Goal: Communication & Community: Answer question/provide support

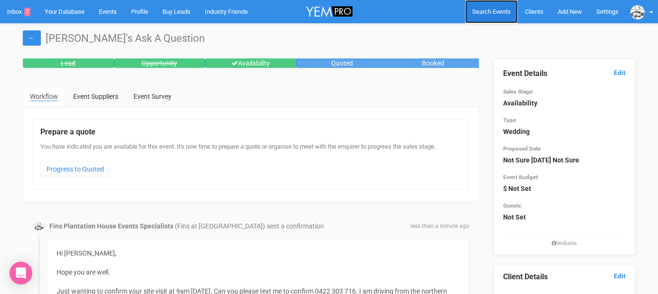
click at [495, 16] on link "Search Events" at bounding box center [491, 11] width 53 height 23
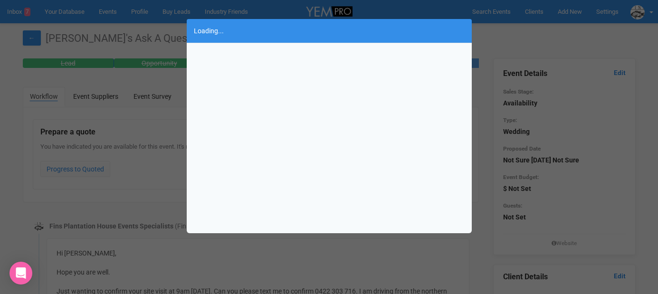
click at [169, 63] on div "Loading..." at bounding box center [329, 147] width 658 height 294
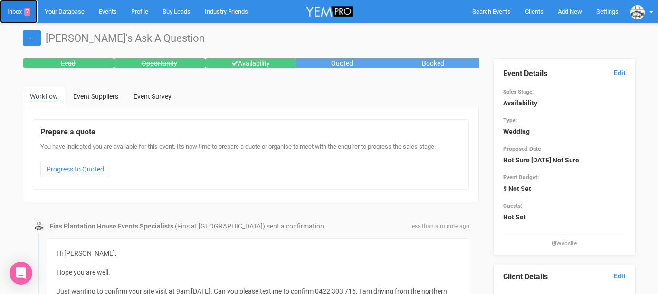
click at [23, 14] on link "Inbox 7" at bounding box center [19, 11] width 38 height 23
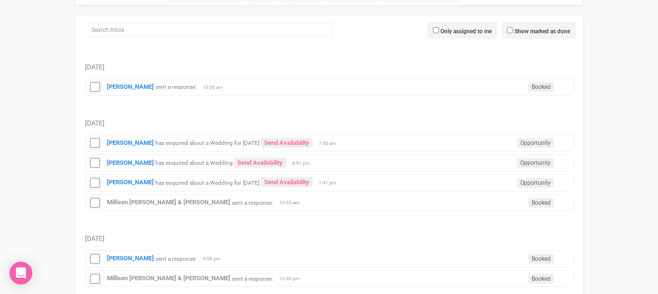
scroll to position [132, 0]
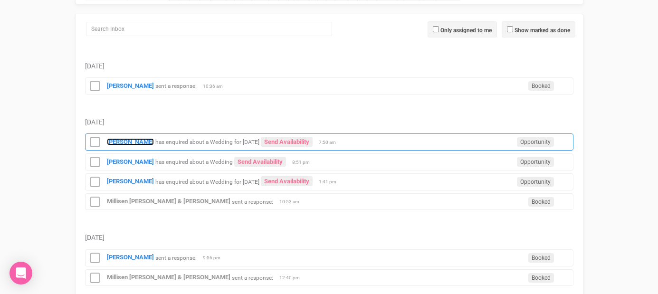
click at [119, 139] on strong "[PERSON_NAME]" at bounding box center [130, 141] width 47 height 7
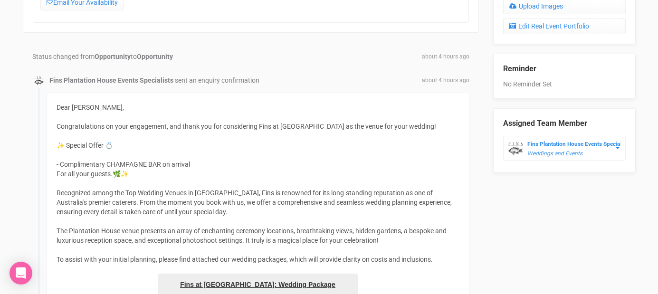
scroll to position [432, 0]
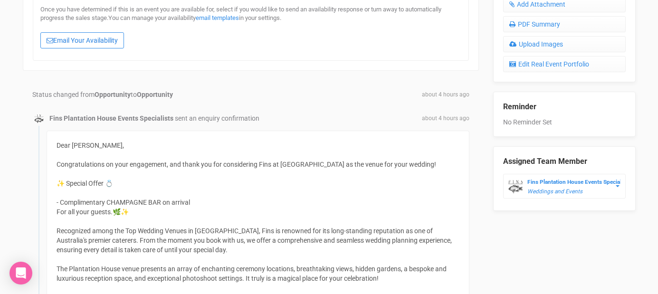
click at [112, 38] on link "Email Your Availability" at bounding box center [82, 40] width 84 height 16
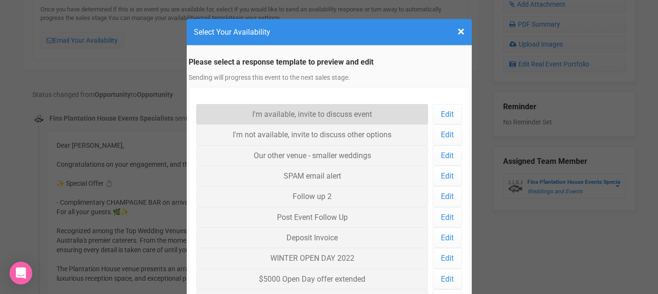
click at [265, 108] on link "I'm available, invite to discuss event" at bounding box center [312, 114] width 232 height 20
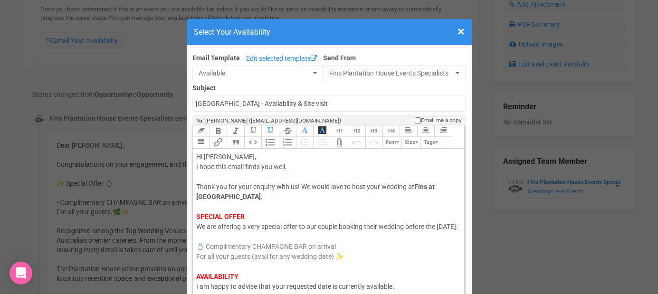
drag, startPoint x: 229, startPoint y: 237, endPoint x: 194, endPoint y: 237, distance: 35.6
click at [194, 237] on trix-editor "Hi Gabby, I hope this email finds you well. Thank you for your enquiry with us!…" at bounding box center [329, 237] width 272 height 176
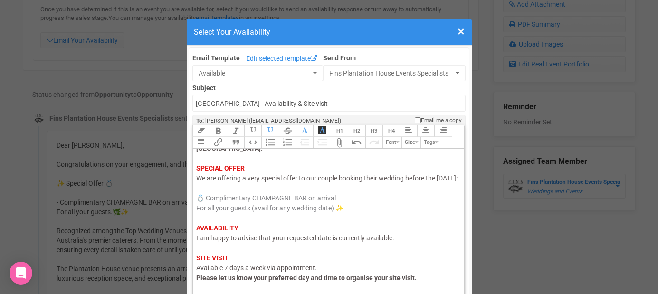
scroll to position [50, 0]
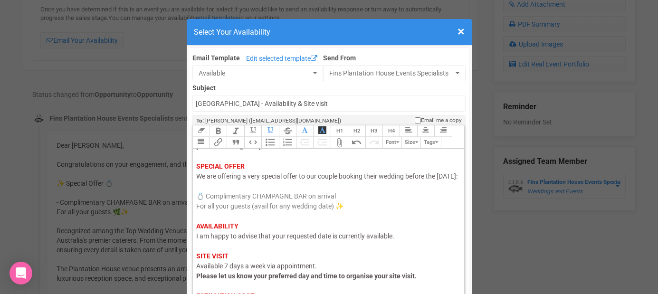
click at [213, 240] on span "I am happy to advise that your requested date is currently available." at bounding box center [295, 236] width 198 height 8
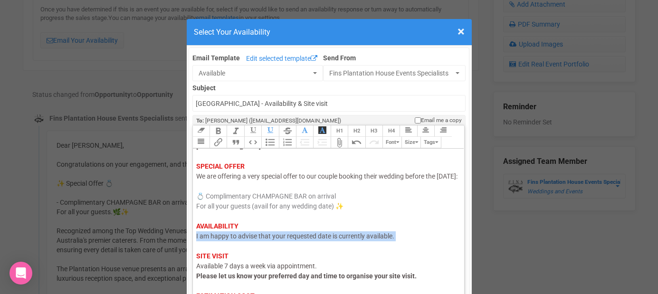
click at [213, 240] on span "I am happy to advise that your requested date is currently available." at bounding box center [295, 236] width 198 height 8
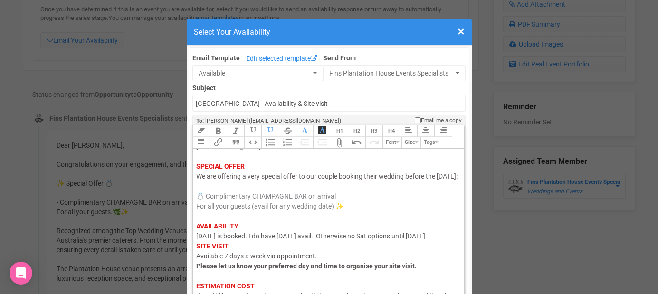
click at [450, 245] on div "Hi Gabby, I hope this email finds you well. Thank you for your enquiry with us!…" at bounding box center [327, 231] width 262 height 259
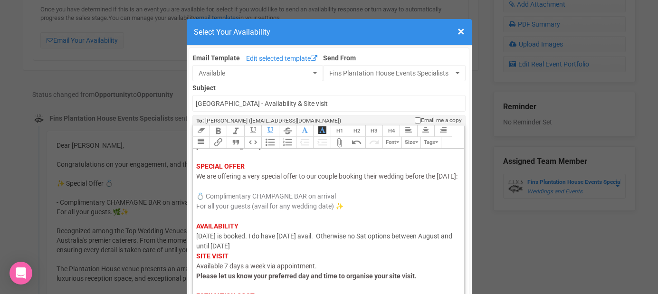
drag, startPoint x: 273, startPoint y: 255, endPoint x: 260, endPoint y: 255, distance: 12.8
click at [260, 255] on div "Hi Gabby, I hope this email finds you well. Thank you for your enquiry with us!…" at bounding box center [327, 236] width 262 height 269
click at [288, 255] on div "Hi Gabby, I hope this email finds you well. Thank you for your enquiry with us!…" at bounding box center [327, 236] width 262 height 269
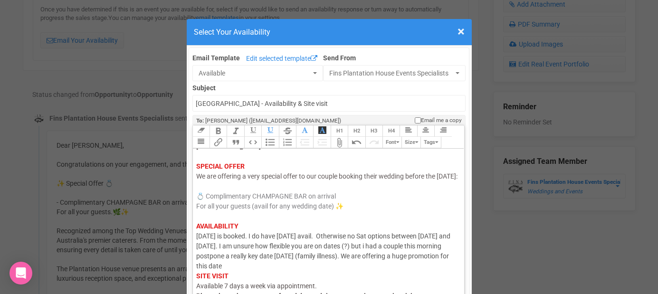
click at [206, 275] on div "Hi Gabby, I hope this email finds you well. Thank you for your enquiry with us!…" at bounding box center [327, 246] width 262 height 289
click at [331, 274] on div "Hi Gabby, I hope this email finds you well. Thank you for your enquiry with us!…" at bounding box center [327, 246] width 262 height 289
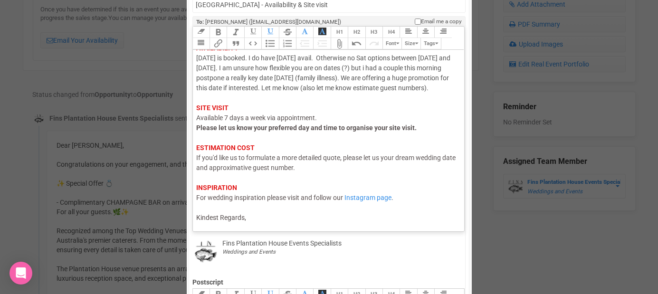
scroll to position [116, 0]
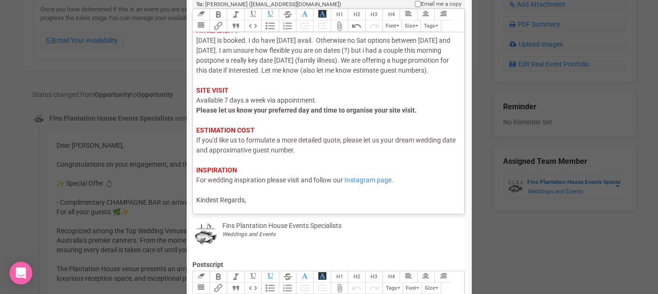
click at [318, 206] on trix-editor "Hi Gabby, I hope this email finds you well. Thank you for your enquiry with us!…" at bounding box center [329, 120] width 272 height 176
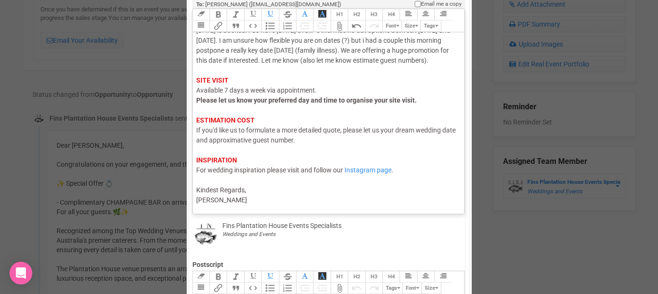
type trix-editor "<div><span style="color: rgb(95, 88, 88);">Hi Gabby,</span><br><span style="col…"
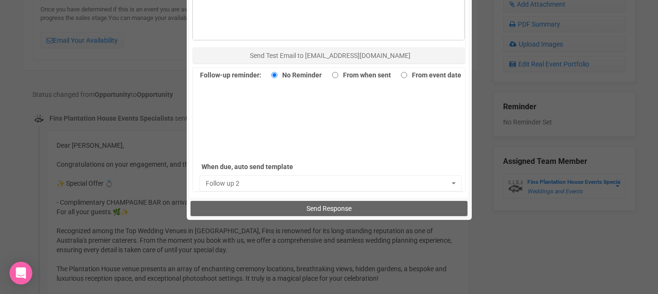
scroll to position [549, 0]
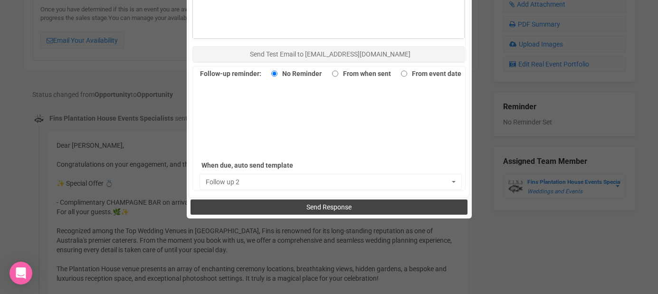
click at [274, 206] on button "Send Response" at bounding box center [328, 206] width 277 height 15
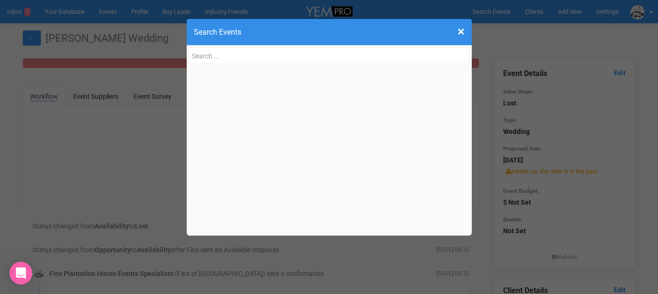
click at [115, 76] on div "× Close Search Events [PERSON_NAME] 'au's Wedding [PERSON_NAME][EMAIL_ADDRESS][…" at bounding box center [329, 147] width 658 height 294
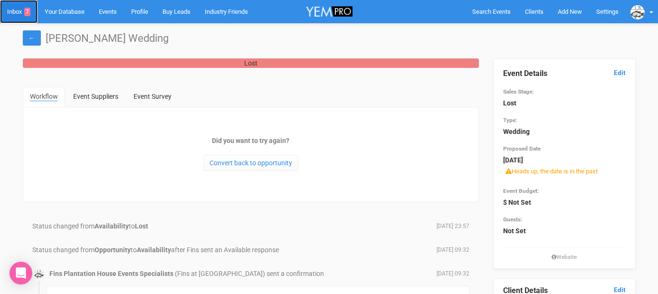
click at [17, 10] on link "Inbox 7" at bounding box center [19, 11] width 38 height 23
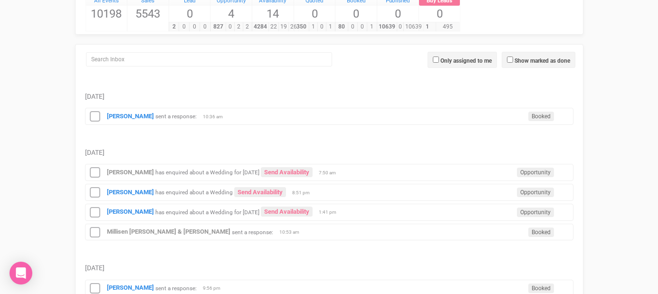
scroll to position [94, 0]
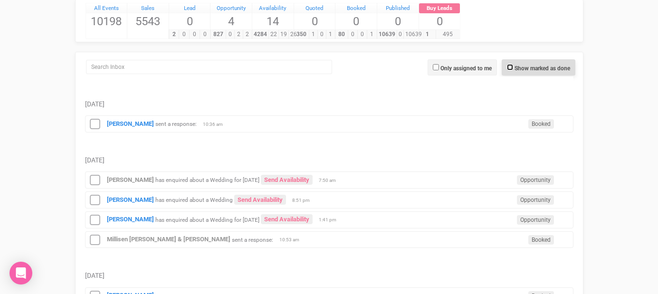
click at [509, 64] on input "Show marked as done" at bounding box center [510, 67] width 6 height 6
checkbox input "true"
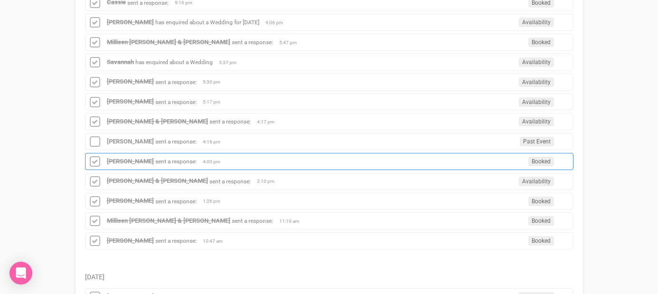
scroll to position [584, 0]
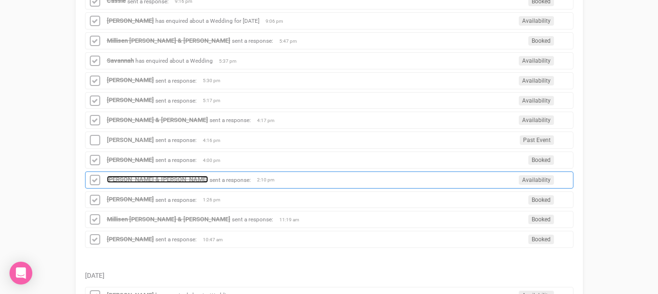
click at [111, 180] on strong "[PERSON_NAME] & [PERSON_NAME]" at bounding box center [157, 179] width 101 height 7
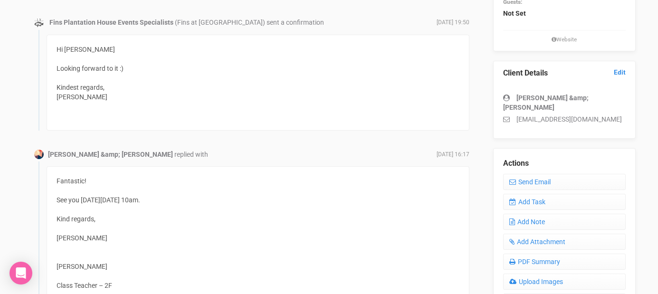
scroll to position [198, 0]
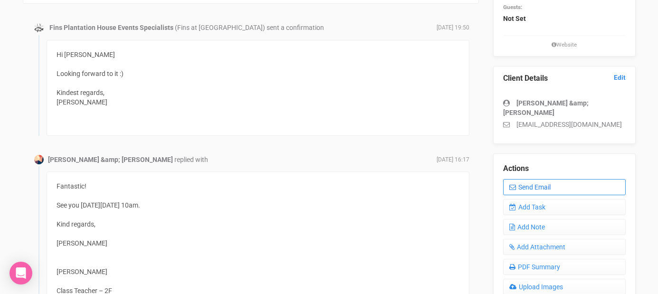
click at [540, 179] on link "Send Email" at bounding box center [564, 187] width 123 height 16
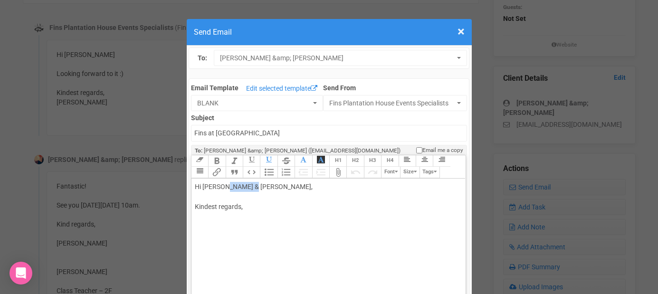
drag, startPoint x: 254, startPoint y: 191, endPoint x: 224, endPoint y: 189, distance: 30.0
click at [224, 189] on div "Hi Louise & Darcy, Kindest regards," at bounding box center [327, 207] width 264 height 50
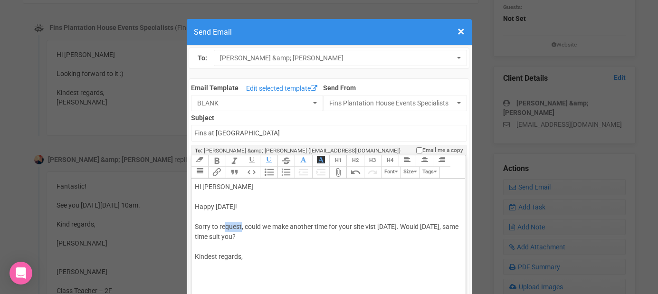
drag, startPoint x: 242, startPoint y: 227, endPoint x: 224, endPoint y: 227, distance: 18.0
click at [224, 227] on div "Hi Louise Happy Saturday! Sorry to request, could we make another time for your…" at bounding box center [327, 232] width 264 height 100
click at [244, 227] on div "Hi Louise Happy Saturday! Sorry to request, could we make another time for your…" at bounding box center [327, 232] width 264 height 100
drag, startPoint x: 337, startPoint y: 227, endPoint x: 295, endPoint y: 227, distance: 41.8
click at [295, 227] on div "Hi Louise Happy Saturday! Sorry to have to ask, but could we make another time …" at bounding box center [327, 232] width 264 height 100
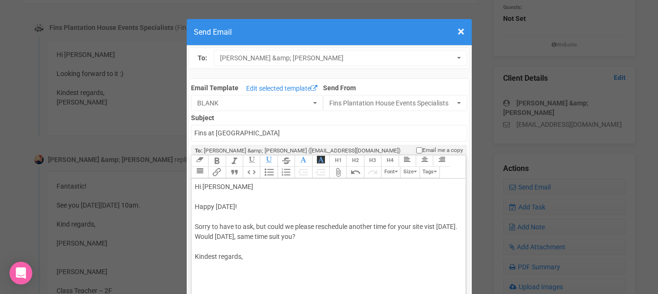
click at [435, 226] on div "Hi Louise Happy Saturday! Sorry to have to ask, but could we please reschedule …" at bounding box center [327, 232] width 264 height 100
click at [449, 227] on div "Hi Louise Happy Saturday! Sorry to have to ask, but could we please reschedule …" at bounding box center [327, 232] width 264 height 100
click at [345, 236] on div "Hi Louise Happy Saturday! Sorry to have to ask, but could we please reschedule …" at bounding box center [327, 232] width 264 height 100
click at [317, 235] on div "Hi Louise Happy Saturday! Sorry to have to ask, but could we please reschedule …" at bounding box center [327, 232] width 264 height 100
click at [374, 238] on div "Hi Louise Happy Saturday! Sorry to have to ask, but could we please reschedule …" at bounding box center [327, 232] width 264 height 100
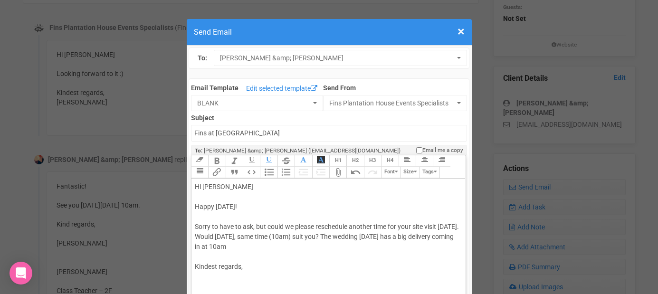
click at [298, 248] on div "Hi Louise Happy Saturday! Sorry to have to ask, but could we please reschedule …" at bounding box center [327, 237] width 264 height 110
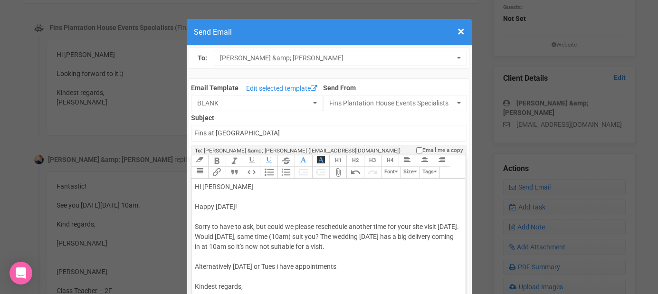
click at [356, 265] on div "Hi Louise Happy Saturday! Sorry to have to ask, but could we please reschedule …" at bounding box center [327, 247] width 264 height 130
click at [452, 268] on div "Hi Louise Happy Saturday! Sorry to have to ask, but could we please reschedule …" at bounding box center [327, 247] width 264 height 130
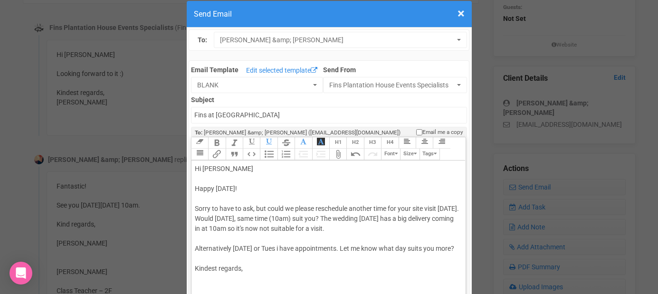
scroll to position [29, 0]
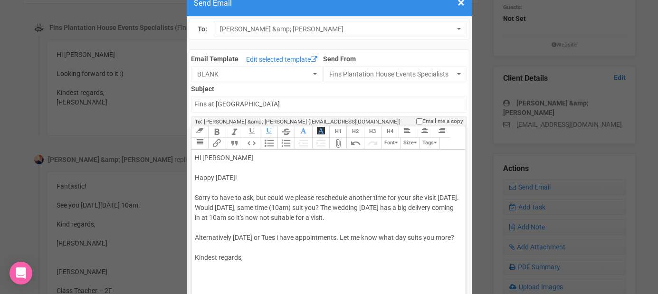
click at [242, 275] on div "Hi Louise Happy Saturday! Sorry to have to ask, but could we please reschedule …" at bounding box center [327, 218] width 264 height 130
type trix-editor "<div>Hi Louise&nbsp;<br><br>Happy Saturday!<br><br>Sorry to have to ask, but co…"
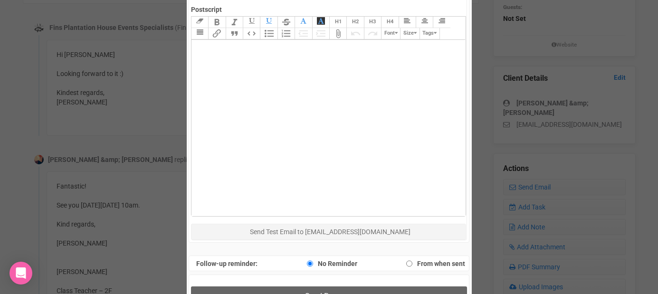
scroll to position [432, 0]
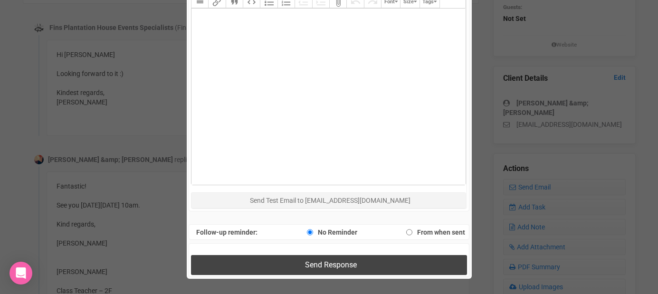
click at [245, 261] on button "Send Response" at bounding box center [329, 264] width 276 height 19
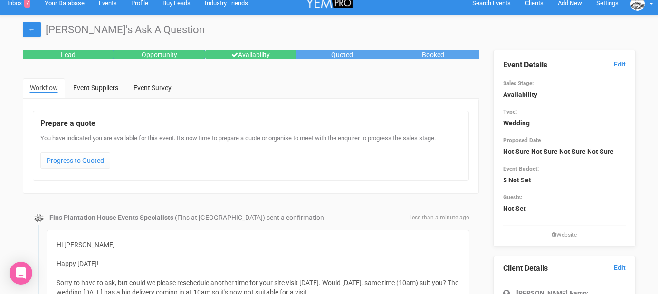
scroll to position [0, 0]
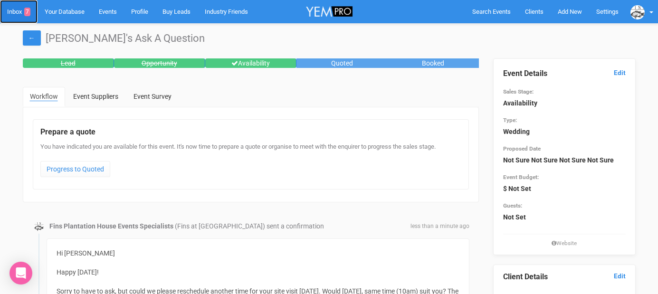
click at [19, 13] on link "Inbox 7" at bounding box center [19, 11] width 38 height 23
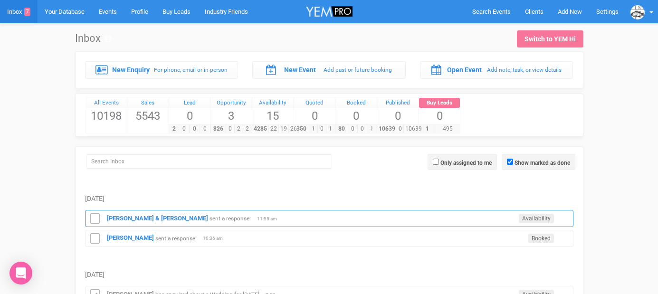
click at [121, 212] on div "Louise & Darcy sent a response: Availability 11:55 am" at bounding box center [329, 218] width 488 height 17
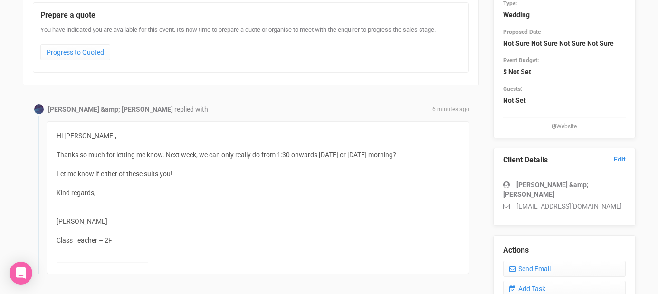
scroll to position [117, 0]
click at [522, 260] on link "Send Email" at bounding box center [564, 268] width 123 height 16
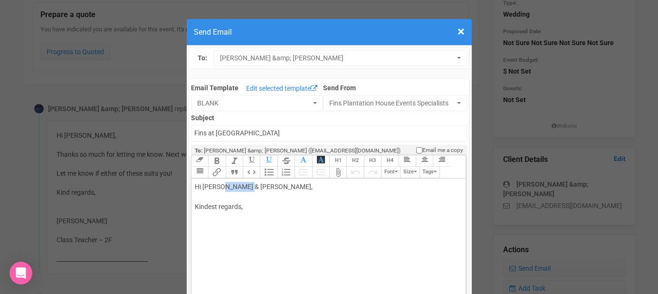
drag, startPoint x: 222, startPoint y: 184, endPoint x: 248, endPoint y: 186, distance: 26.2
click at [247, 187] on div "Hi Louise & Darcy, Kindest regards," at bounding box center [327, 207] width 264 height 50
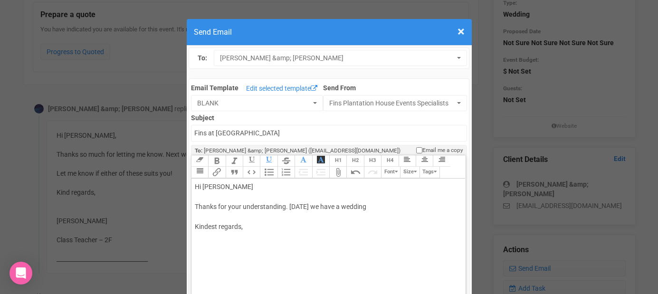
click at [290, 203] on div "Hi Louise Thanks for your understanding. Friday we have a wedding Kindest regar…" at bounding box center [327, 217] width 264 height 70
drag, startPoint x: 309, startPoint y: 205, endPoint x: 368, endPoint y: 204, distance: 59.4
click at [369, 205] on div "Hi Louise Thanks for your understanding. Friday we have a wedding Kindest regar…" at bounding box center [327, 217] width 264 height 70
click at [255, 237] on div "Hi Louise Thanks for your understanding. Friday morning i can meet you at 9am o…" at bounding box center [327, 222] width 264 height 80
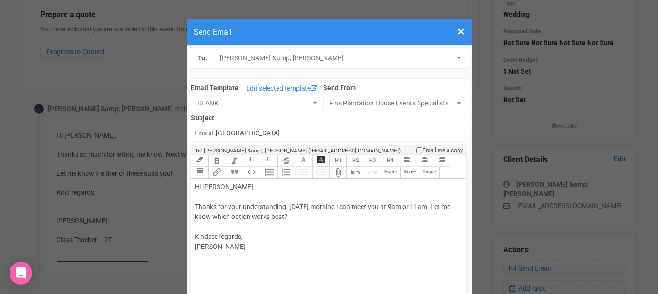
type trix-editor "<div>Hi Louise<br><br>Thanks for your understanding. Friday morning i can meet …"
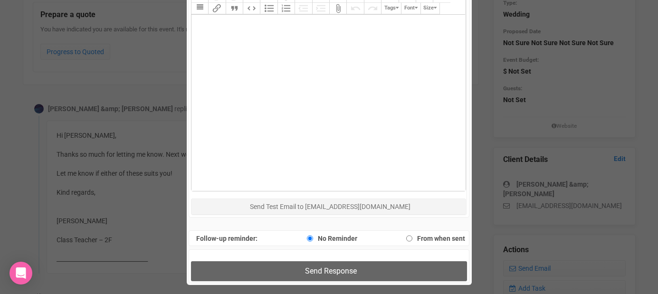
scroll to position [444, 0]
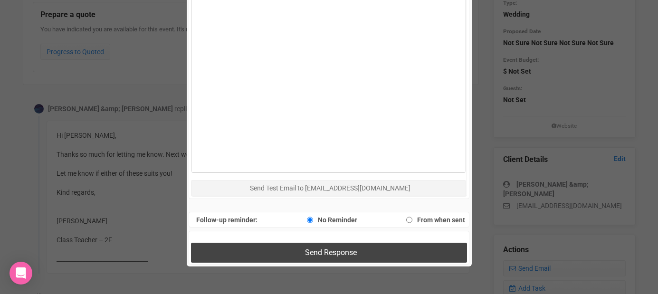
click at [253, 254] on button "Send Response" at bounding box center [329, 252] width 276 height 19
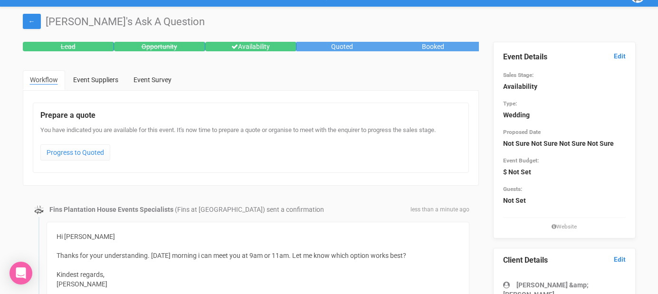
scroll to position [0, 0]
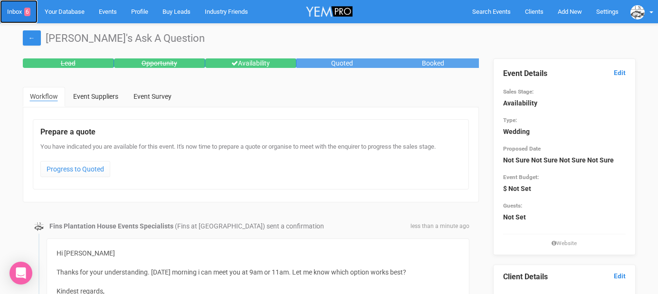
click at [21, 10] on link "Inbox 6" at bounding box center [19, 11] width 38 height 23
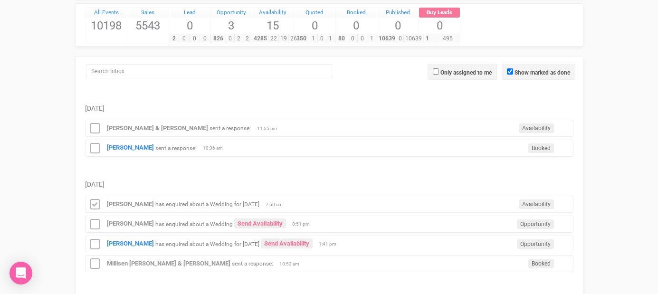
scroll to position [119, 0]
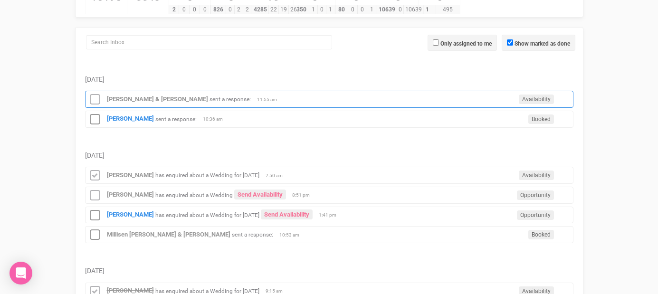
click at [125, 103] on div "Louise & Darcy sent a response: Availability 11:55 am" at bounding box center [329, 99] width 488 height 17
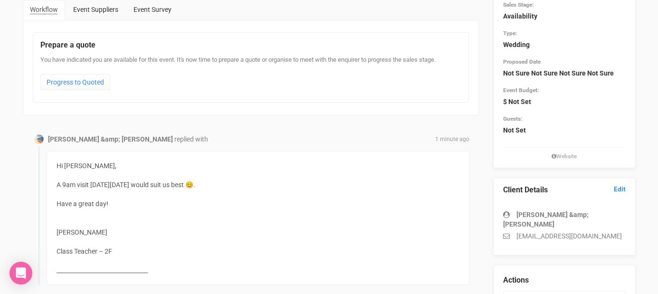
scroll to position [88, 0]
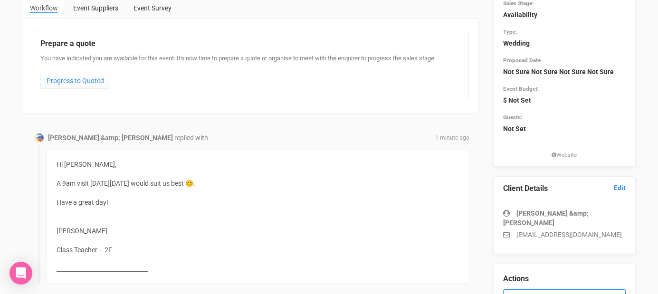
click at [526, 289] on link "Send Email" at bounding box center [564, 297] width 123 height 16
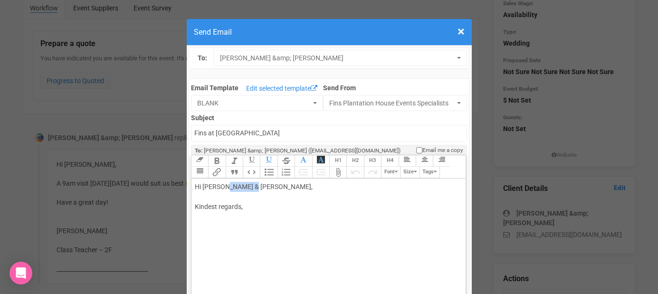
drag, startPoint x: 225, startPoint y: 184, endPoint x: 274, endPoint y: 183, distance: 49.4
click at [274, 184] on div "Hi Louise & Darcy, Kindest regards," at bounding box center [327, 207] width 264 height 50
click at [304, 207] on div "Hi Louise Excellent! Look forward to meeting yhou on Kindest regards," at bounding box center [327, 217] width 264 height 70
click at [330, 207] on div "Hi Louise Excellent! Look forward to meeting you on Kindest regards," at bounding box center [327, 217] width 264 height 70
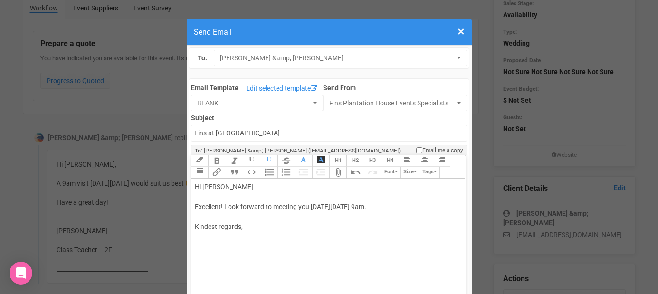
click at [305, 247] on div "Hi Louise Excellent! Look forward to meeting you on Fri 3rd Oct at 9am. Kindest…" at bounding box center [327, 217] width 264 height 70
type trix-editor "<div>Hi Louise&nbsp;<br><br>Excellent! Look forward to meeting you on Fri 3rd O…"
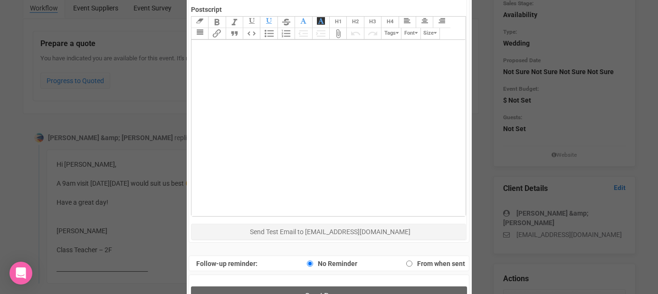
scroll to position [426, 0]
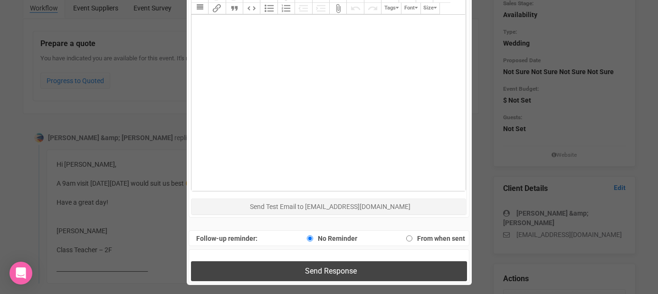
click at [302, 265] on button "Send Response" at bounding box center [329, 270] width 276 height 19
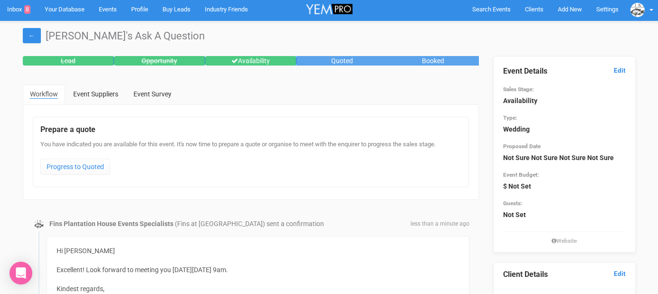
scroll to position [0, 0]
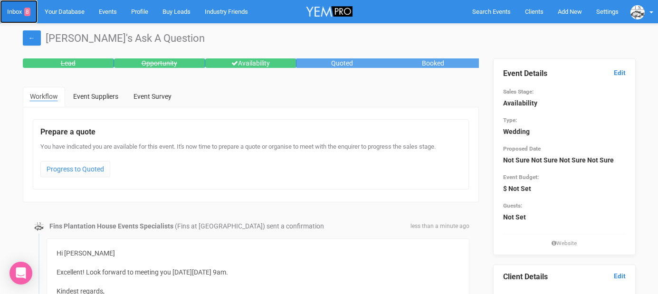
click at [19, 13] on link "Inbox 8" at bounding box center [19, 11] width 38 height 23
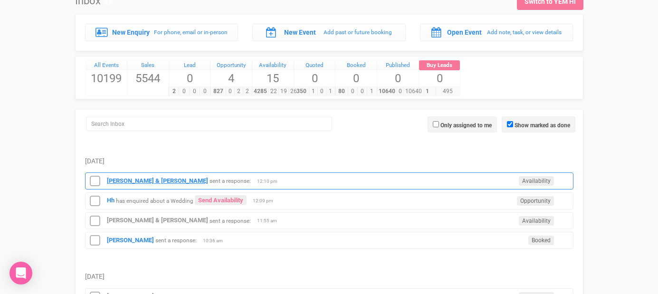
scroll to position [38, 0]
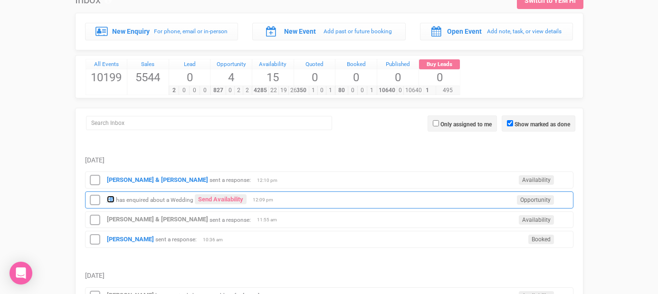
click at [113, 202] on strong "Hh" at bounding box center [111, 199] width 8 height 7
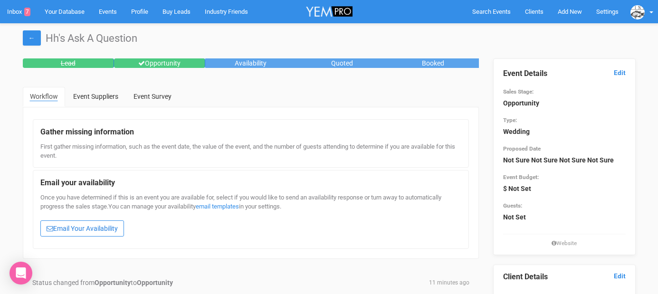
click at [93, 227] on link "Email Your Availability" at bounding box center [82, 228] width 84 height 16
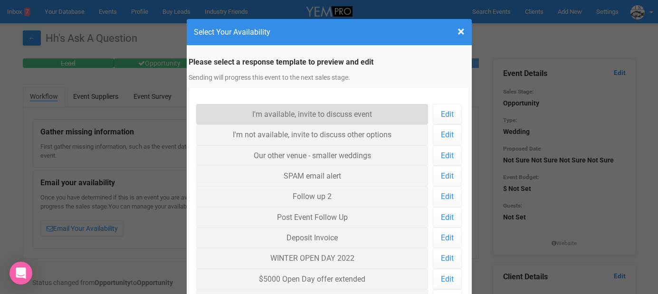
click at [277, 116] on link "I'm available, invite to discuss event" at bounding box center [312, 114] width 232 height 20
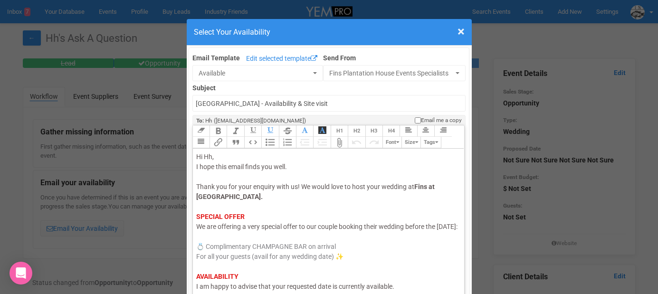
drag, startPoint x: 229, startPoint y: 236, endPoint x: 184, endPoint y: 236, distance: 45.1
click at [184, 236] on div "× Close Select Your Availability Email Template Edit selected template Availabl…" at bounding box center [329, 147] width 658 height 294
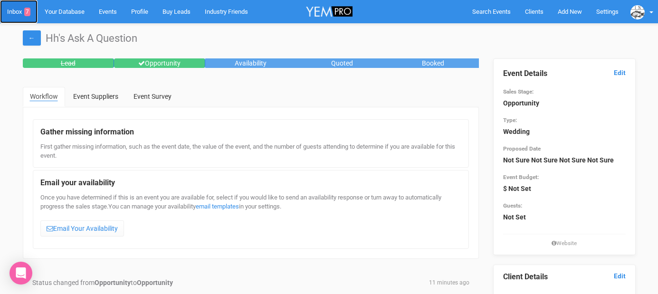
click at [12, 8] on link "Inbox 7" at bounding box center [19, 11] width 38 height 23
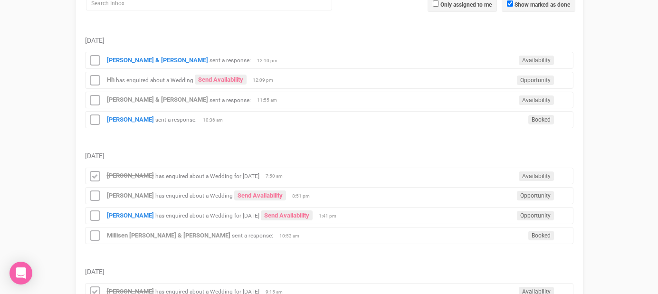
scroll to position [161, 0]
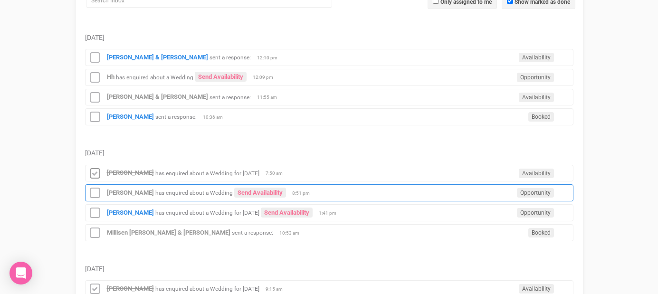
click at [121, 198] on div "Nelly Mclauchlan has enquired about a Wedding Send Availability Opportunity 8:5…" at bounding box center [329, 192] width 488 height 17
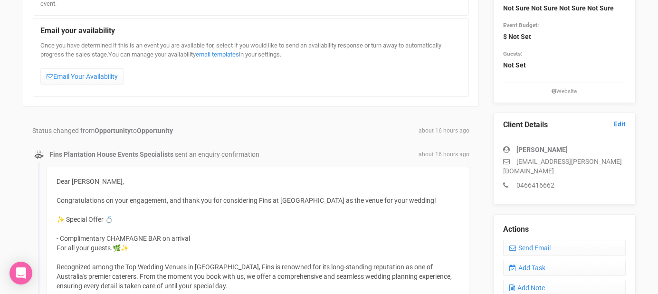
scroll to position [140, 0]
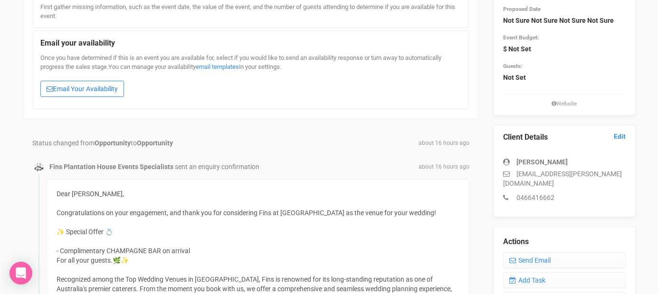
click at [96, 91] on link "Email Your Availability" at bounding box center [82, 89] width 84 height 16
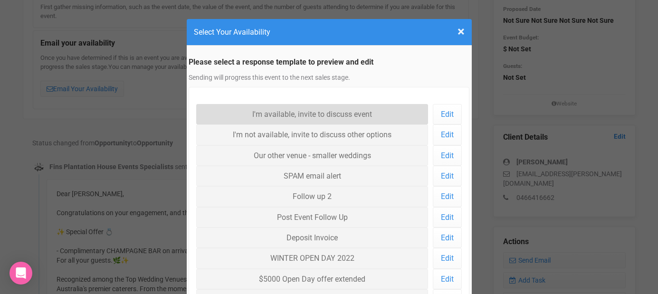
click at [254, 110] on link "I'm available, invite to discuss event" at bounding box center [312, 114] width 232 height 20
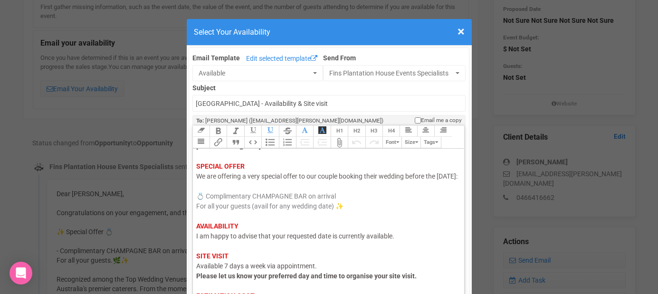
scroll to position [54, 0]
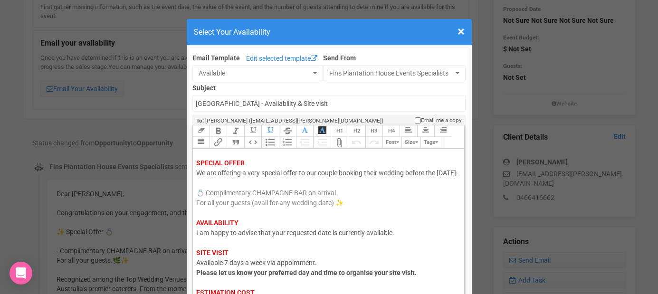
click at [253, 236] on span "I am happy to advise that your requested date is currently available." at bounding box center [295, 233] width 198 height 8
click at [305, 252] on div "Hi Nelly, I hope this email finds you well. Thank you for your enquiry with us!…" at bounding box center [327, 232] width 262 height 269
click at [393, 252] on div "Hi Nelly, I hope this email finds you well. Thank you for your enquiry with us!…" at bounding box center [327, 232] width 262 height 269
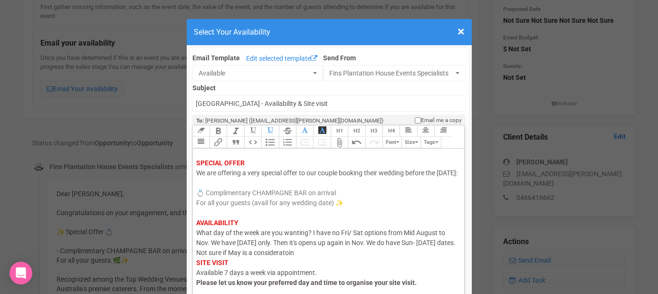
click at [289, 264] on div "Hi Nelly, I hope this email finds you well. Thank you for your enquiry with us!…" at bounding box center [327, 237] width 262 height 279
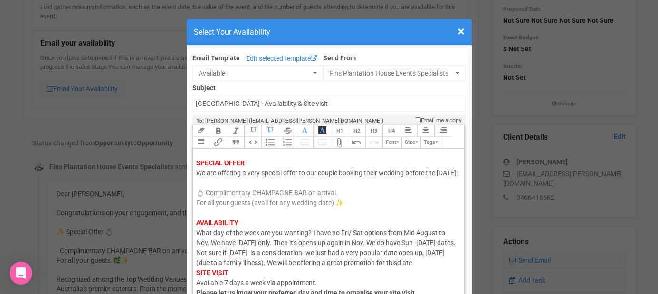
click at [210, 281] on div "Hi Nelly, I hope this email finds you well. Thank you for your enquiry with us!…" at bounding box center [327, 242] width 262 height 289
click at [226, 279] on div "Hi Nelly, I hope this email finds you well. Thank you for your enquiry with us!…" at bounding box center [327, 242] width 262 height 289
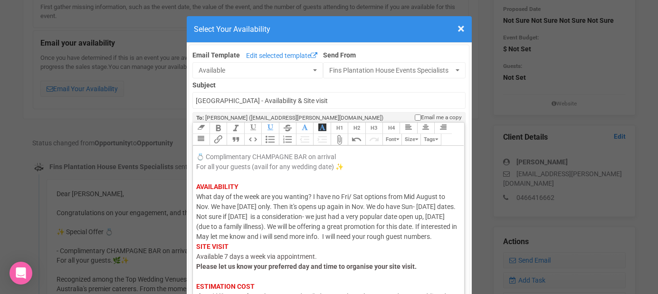
scroll to position [149, 0]
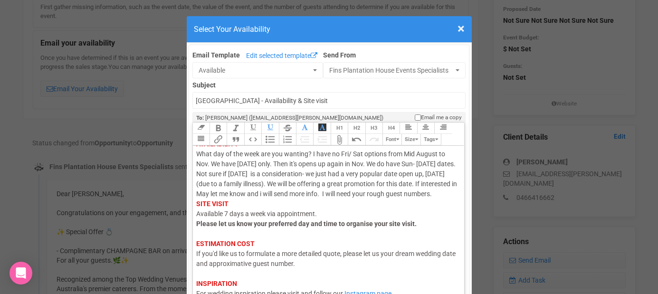
click at [320, 196] on div "Hi Nelly, I hope this email finds you well. Thank you for your enquiry with us!…" at bounding box center [327, 168] width 262 height 299
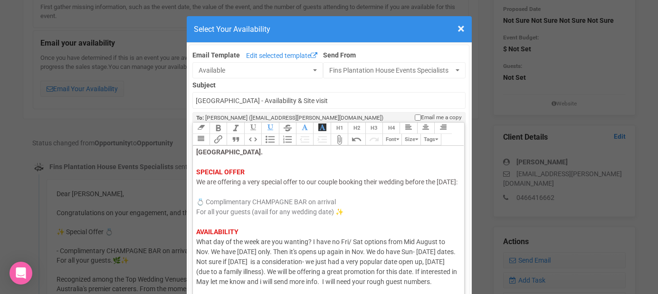
scroll to position [34, 0]
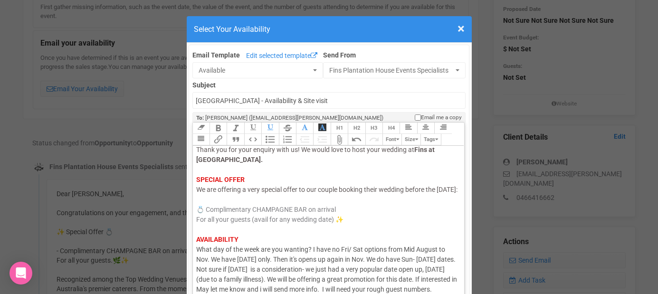
drag, startPoint x: 227, startPoint y: 198, endPoint x: 202, endPoint y: 198, distance: 24.2
click at [202, 193] on span "We are offering a very special offer to our couple booking their wedding before…" at bounding box center [326, 190] width 261 height 8
click at [215, 209] on div "Hi Nelly, I hope this email finds you well. Thank you for your enquiry with us!…" at bounding box center [327, 269] width 262 height 309
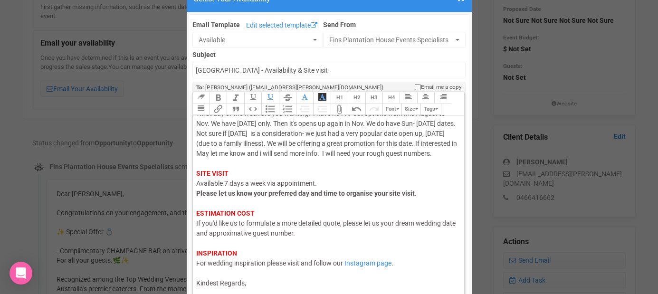
scroll to position [67, 0]
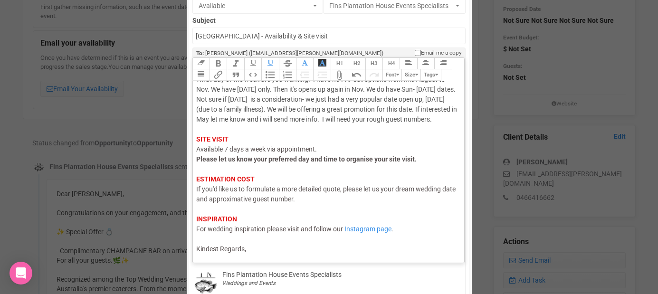
click at [227, 261] on div "Link Unlink Bold Italic Strikethrough H1 H2 H3 H4 Link Quote Code Bullets Numbe…" at bounding box center [328, 159] width 273 height 205
click at [252, 254] on div "Hi Nelly, I hope this email finds you well. Thank you for your enquiry with us!…" at bounding box center [327, 99] width 262 height 309
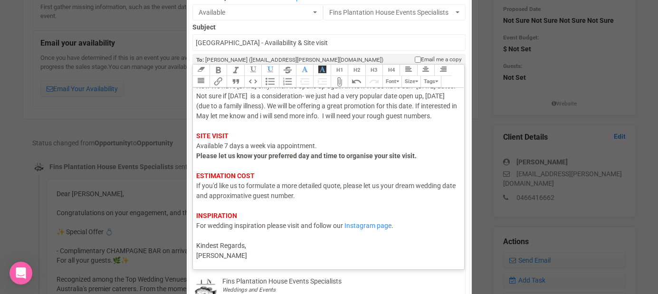
scroll to position [155, 0]
click at [264, 106] on div "Hi Nelly, I hope this email finds you well. Thank you for your enquiry with us!…" at bounding box center [327, 101] width 262 height 319
type trix-editor "<div><span style="color: rgb(95, 88, 88);">Hi Nelly,</span><br><span style="col…"
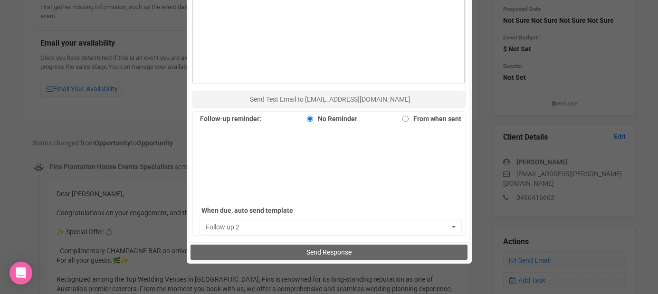
scroll to position [567, 0]
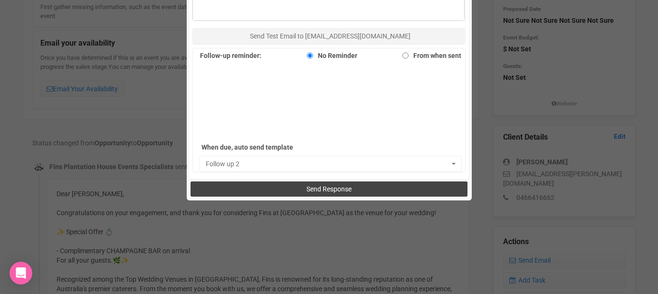
click at [282, 186] on button "Send Response" at bounding box center [328, 188] width 277 height 15
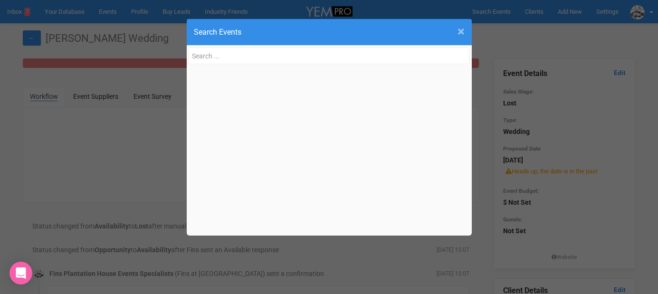
click at [458, 30] on span "×" at bounding box center [460, 32] width 7 height 16
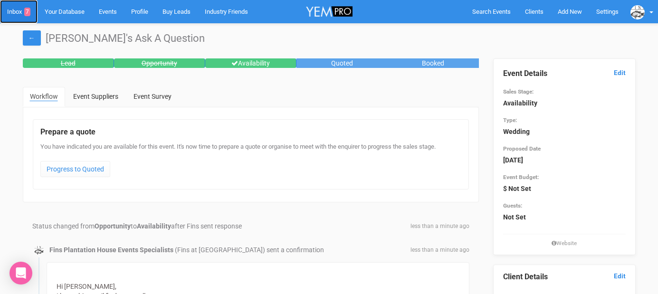
click at [21, 10] on link "Inbox 7" at bounding box center [19, 11] width 38 height 23
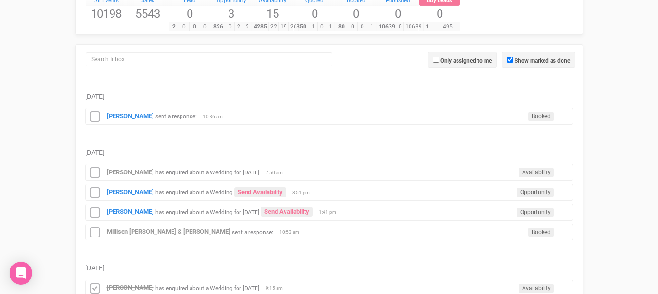
scroll to position [107, 0]
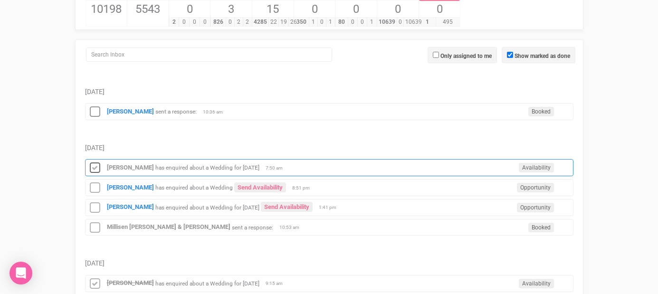
click at [97, 164] on icon at bounding box center [95, 168] width 14 height 12
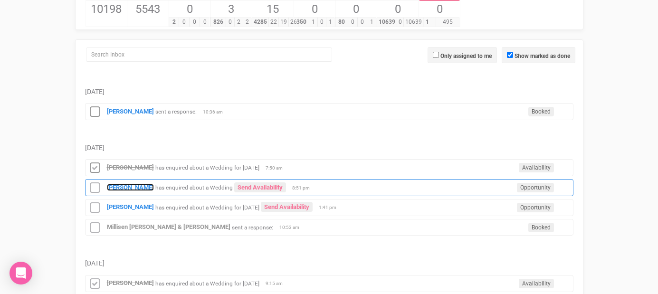
click at [128, 185] on strong "[PERSON_NAME]" at bounding box center [130, 187] width 47 height 7
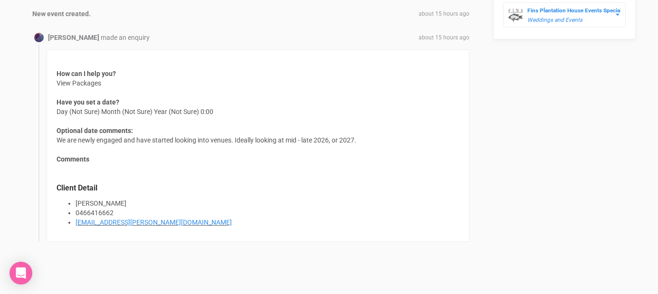
scroll to position [626, 0]
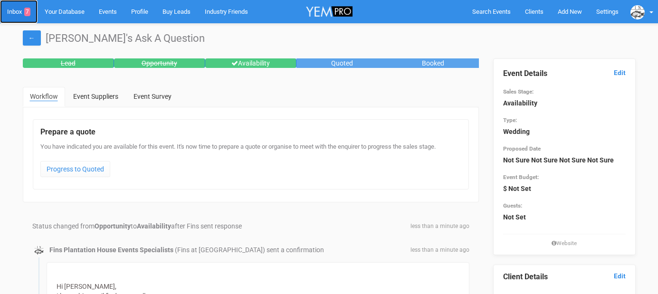
click at [21, 13] on link "Inbox 7" at bounding box center [19, 11] width 38 height 23
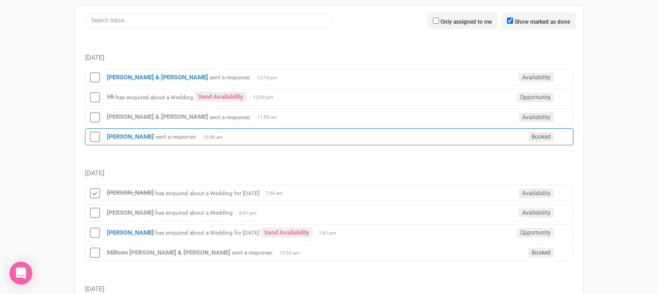
scroll to position [178, 0]
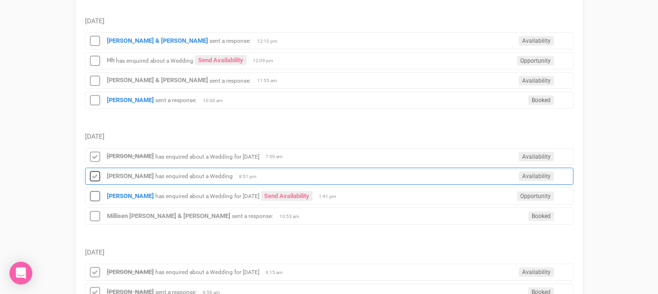
click at [95, 178] on icon at bounding box center [95, 176] width 14 height 12
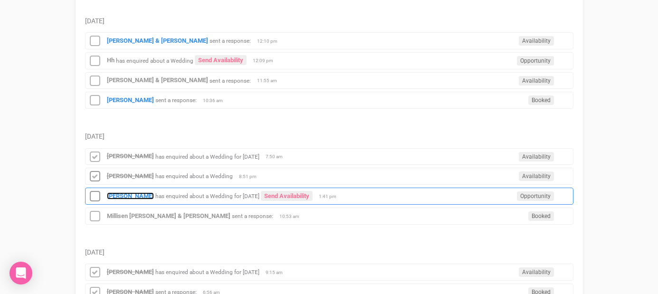
click at [123, 192] on strong "[PERSON_NAME]" at bounding box center [130, 195] width 47 height 7
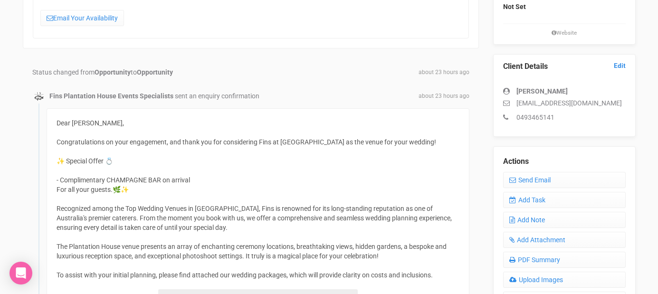
scroll to position [161, 0]
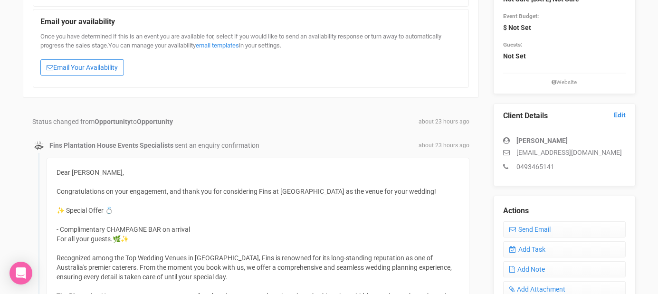
click at [96, 66] on link "Email Your Availability" at bounding box center [82, 67] width 84 height 16
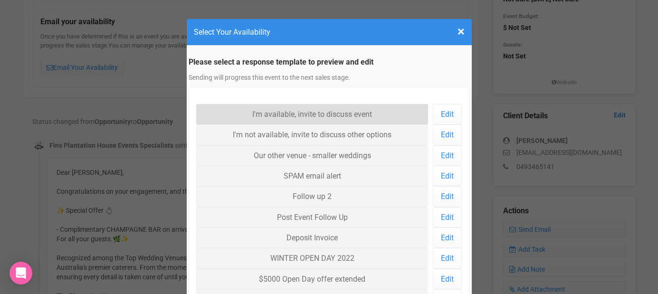
click at [229, 109] on link "I'm available, invite to discuss event" at bounding box center [312, 114] width 232 height 20
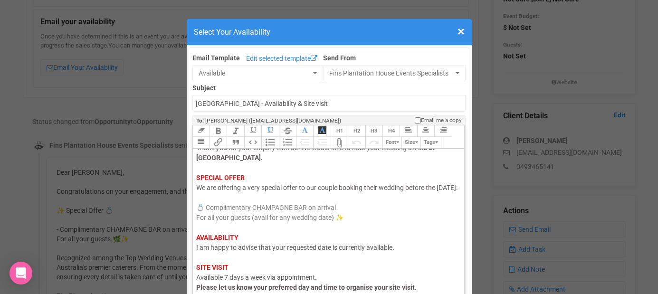
scroll to position [41, 0]
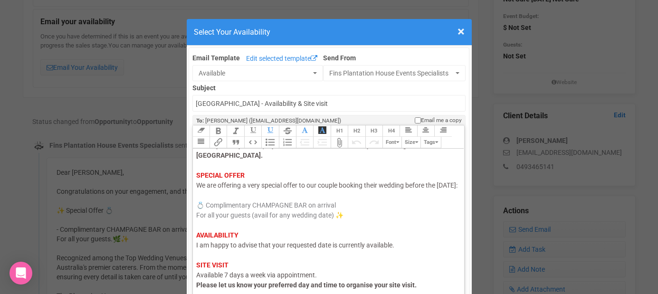
drag, startPoint x: 229, startPoint y: 198, endPoint x: 198, endPoint y: 197, distance: 30.4
click at [198, 189] on span "We are offering a very special offer to our couple booking their wedding before…" at bounding box center [326, 185] width 261 height 8
click at [210, 249] on span "I am happy to advise that your requested date is currently available." at bounding box center [295, 245] width 198 height 8
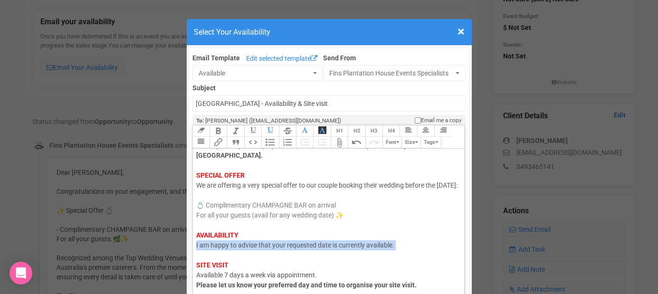
click at [210, 249] on span "I am happy to advise that your requested date is currently available." at bounding box center [295, 245] width 198 height 8
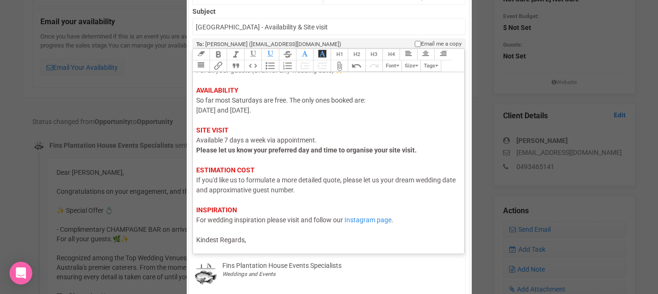
scroll to position [110, 0]
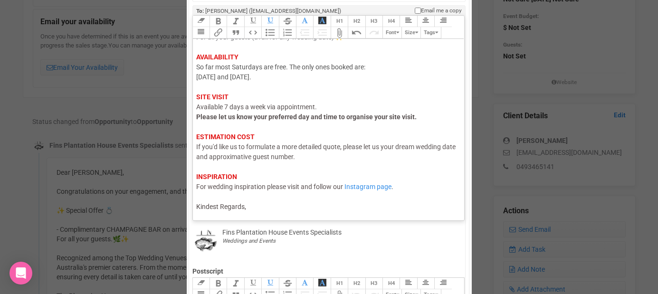
click at [256, 208] on div "Hi Isabel, I hope this email finds you well. Thank you for your enquiry with us…" at bounding box center [327, 72] width 262 height 279
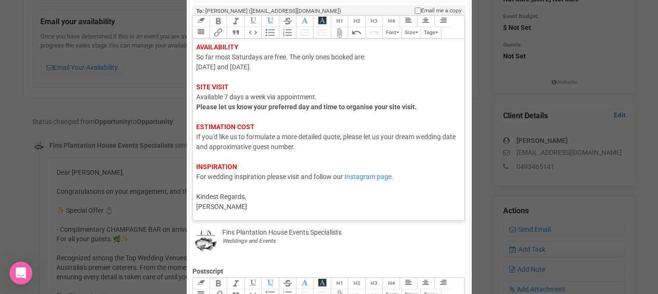
type trix-editor "<div><span style="color: rgb(95, 88, 88);">Hi Isabel,</span><br><span style="co…"
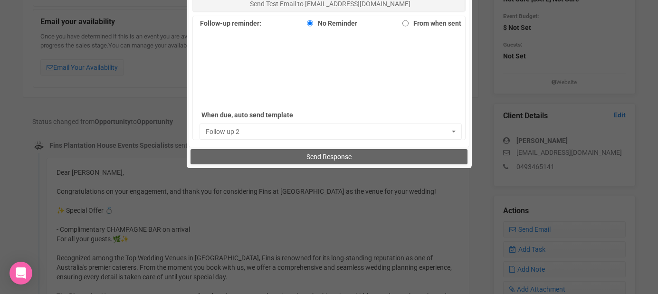
scroll to position [623, 0]
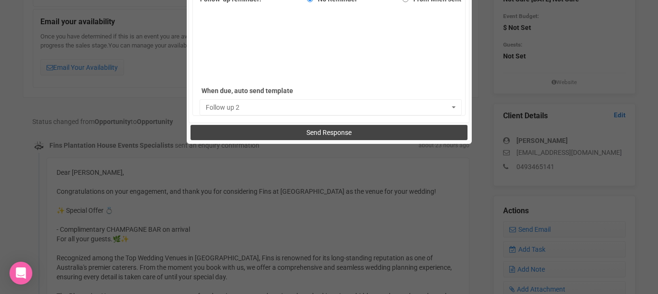
click at [278, 130] on button "Send Response" at bounding box center [328, 132] width 277 height 15
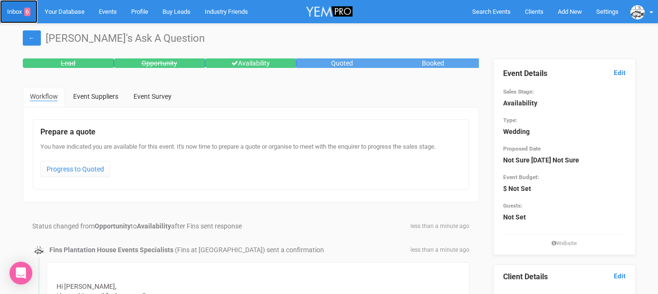
click at [18, 13] on link "Inbox 6" at bounding box center [19, 11] width 38 height 23
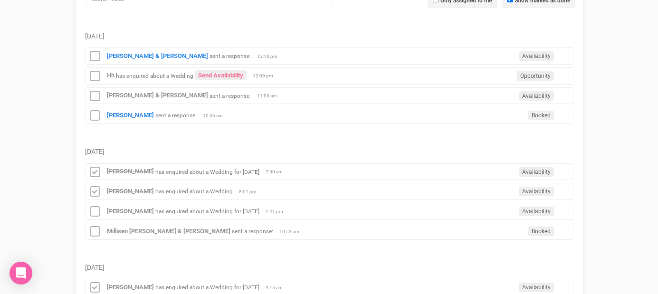
scroll to position [165, 0]
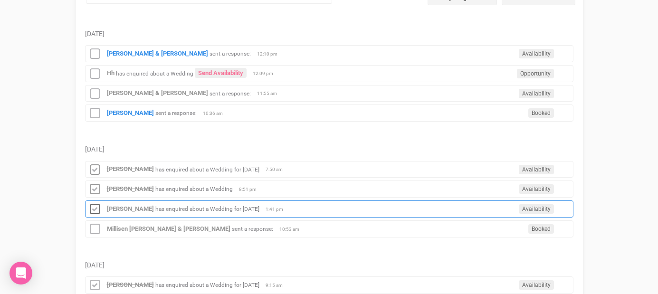
click at [94, 208] on icon at bounding box center [95, 209] width 14 height 12
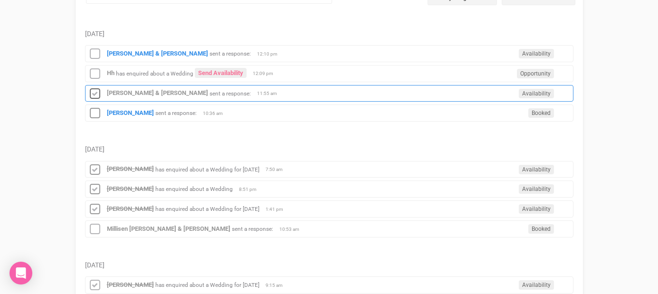
click at [96, 94] on icon at bounding box center [95, 94] width 14 height 12
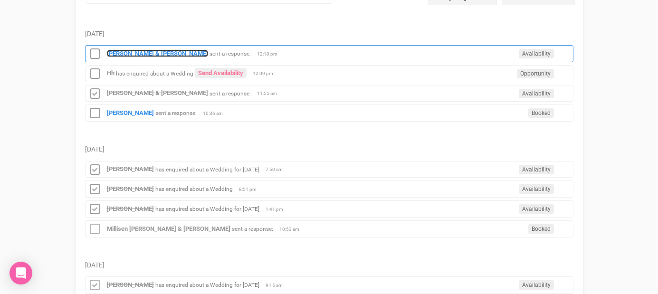
click at [117, 51] on strong "[PERSON_NAME] & [PERSON_NAME]" at bounding box center [157, 53] width 101 height 7
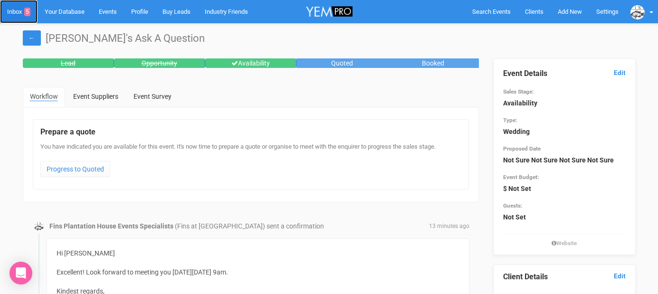
click at [17, 9] on link "Inbox 5" at bounding box center [19, 11] width 38 height 23
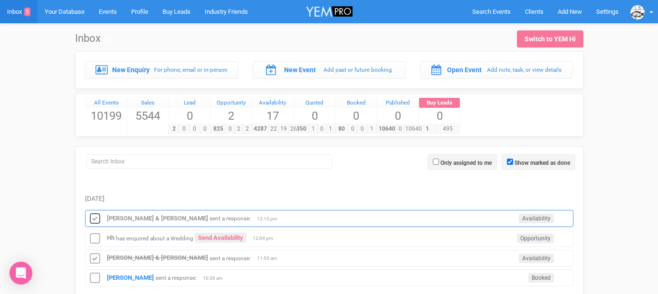
click at [95, 215] on icon at bounding box center [95, 219] width 14 height 12
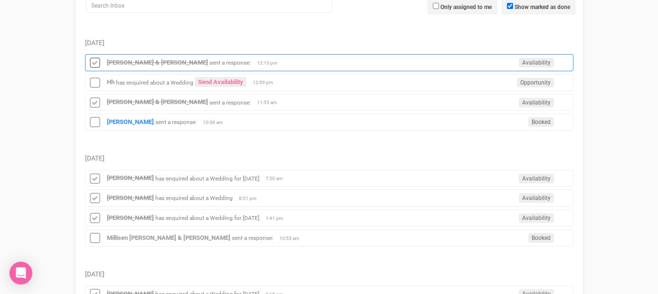
scroll to position [159, 0]
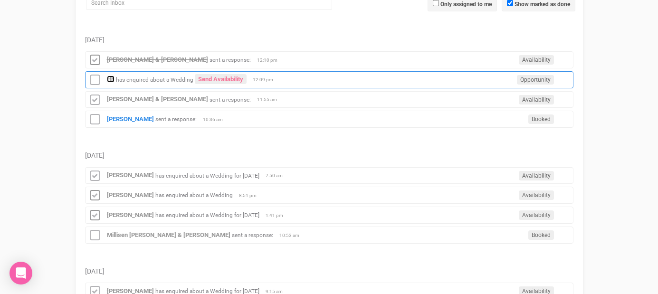
click at [112, 79] on strong "Hh" at bounding box center [111, 79] width 8 height 7
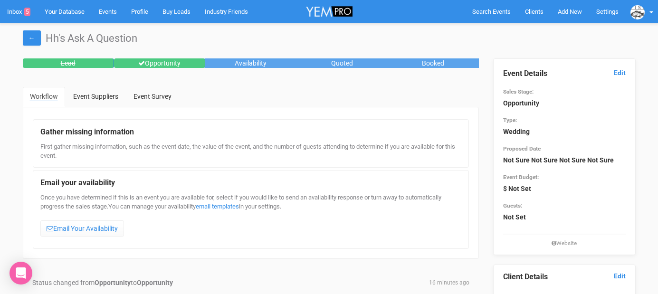
scroll to position [21, 0]
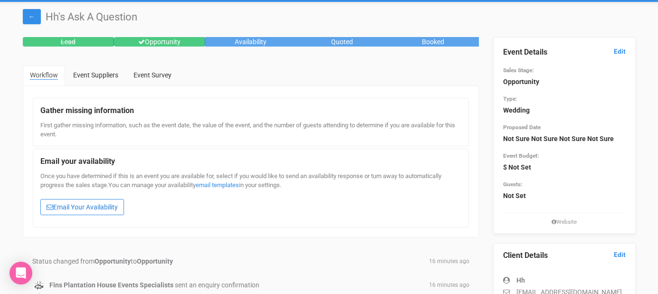
click at [114, 208] on link "Email Your Availability" at bounding box center [82, 207] width 84 height 16
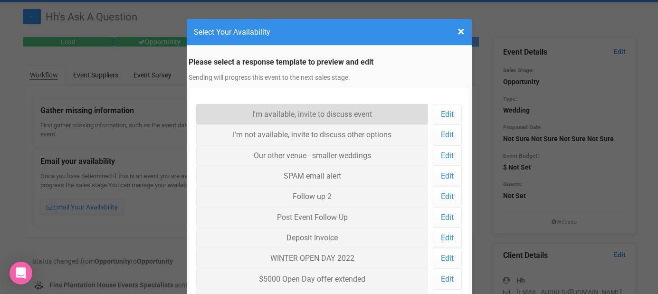
click at [268, 114] on link "I'm available, invite to discuss event" at bounding box center [312, 114] width 232 height 20
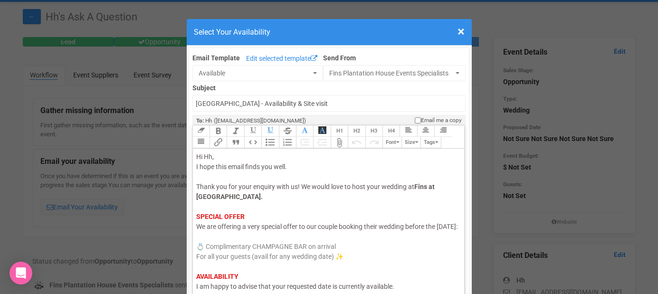
drag, startPoint x: 227, startPoint y: 236, endPoint x: 194, endPoint y: 237, distance: 33.3
click at [195, 237] on trix-editor "Hi Hh, I hope this email finds you well. Thank you for your enquiry with us! We…" at bounding box center [329, 237] width 272 height 176
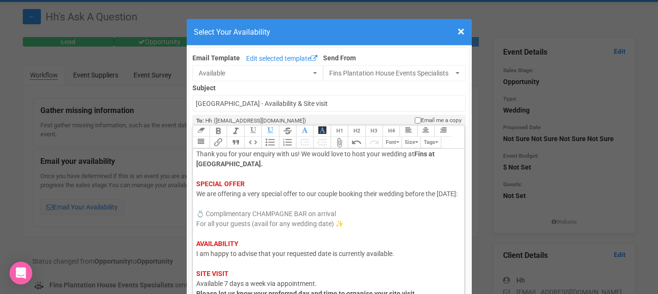
scroll to position [35, 0]
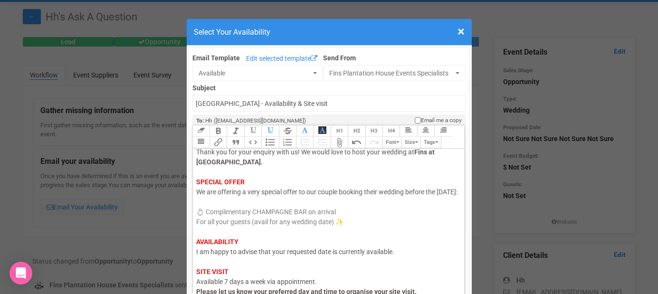
click at [208, 255] on span "I am happy to advise that your requested date is currently available." at bounding box center [295, 252] width 198 height 8
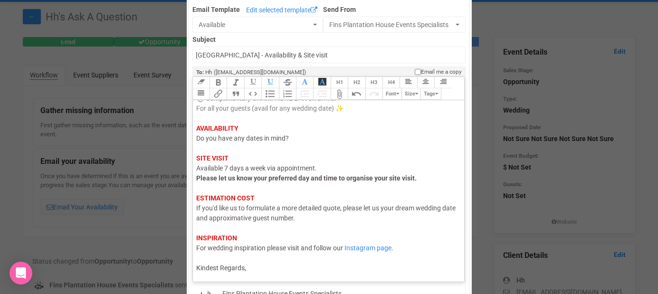
scroll to position [95, 0]
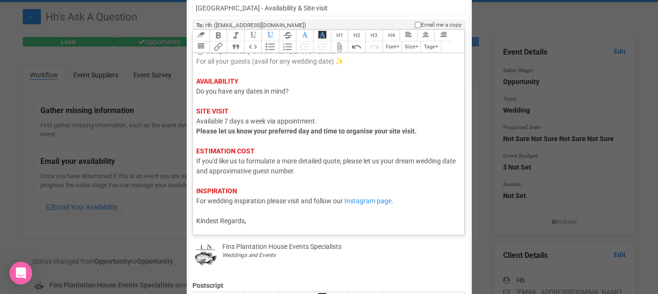
click at [253, 228] on trix-editor "Hi Hh, I hope this email finds you well. Thank you for your enquiry with us! We…" at bounding box center [329, 141] width 272 height 176
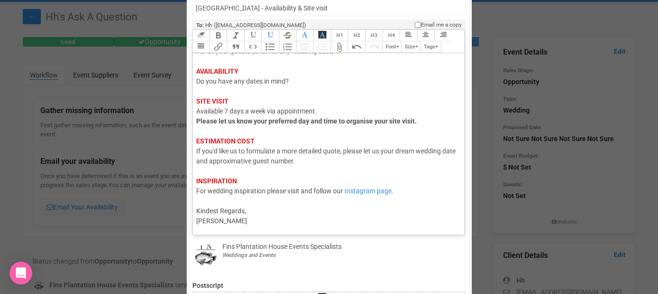
type trix-editor "<div><span style="color: rgb(95, 88, 88);">Hi Hh,</span><br><span style="color:…"
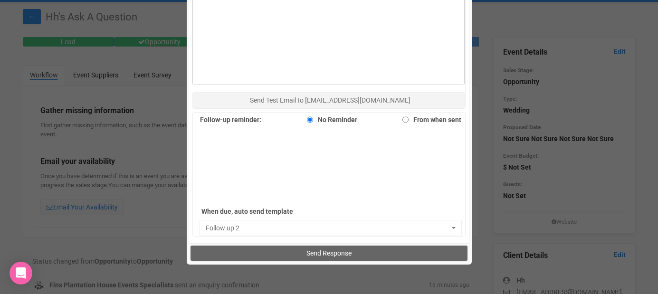
scroll to position [556, 0]
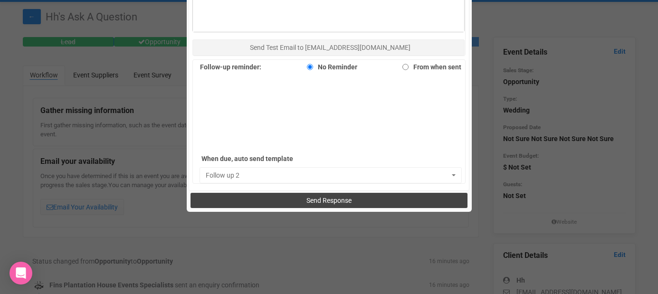
click at [287, 201] on button "Send Response" at bounding box center [328, 200] width 277 height 15
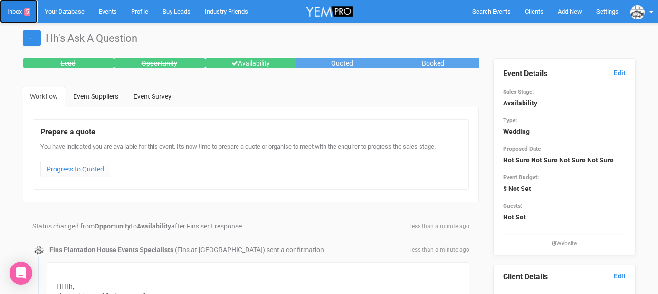
click at [16, 13] on link "Inbox 5" at bounding box center [19, 11] width 38 height 23
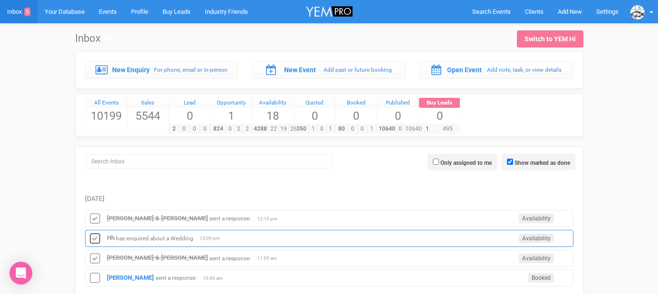
click at [98, 236] on icon at bounding box center [95, 239] width 14 height 12
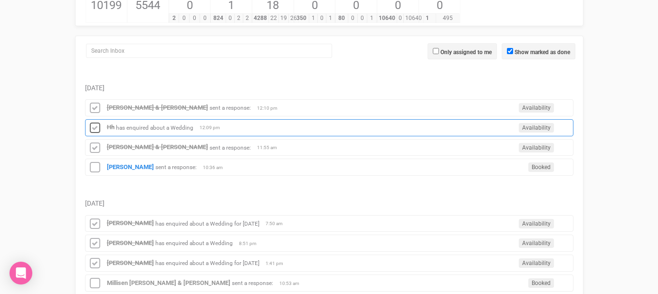
scroll to position [117, 0]
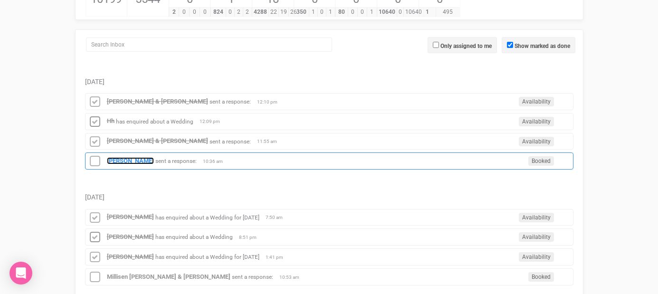
click at [129, 164] on strong "[PERSON_NAME]" at bounding box center [130, 160] width 47 height 7
